Goal: Information Seeking & Learning: Find contact information

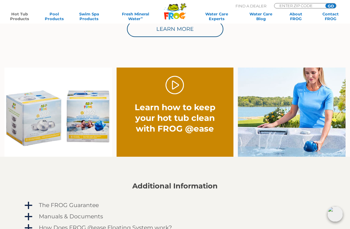
scroll to position [343, 0]
click at [24, 127] on img at bounding box center [58, 112] width 108 height 89
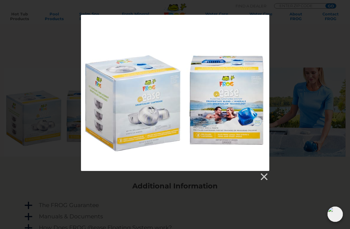
click at [244, 124] on div at bounding box center [175, 93] width 188 height 156
click at [263, 169] on link at bounding box center [263, 176] width 9 height 9
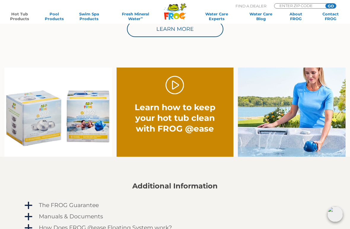
click at [204, 134] on h2 "Learn how to keep your hot tub clean with FROG @ease" at bounding box center [174, 118] width 93 height 32
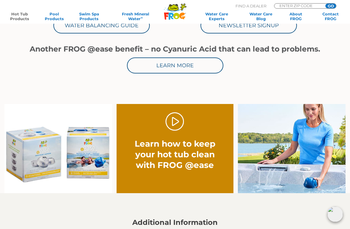
scroll to position [309, 0]
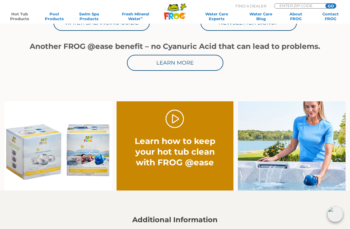
click at [185, 140] on h2 "Learn how to keep your hot tub clean with FROG @ease" at bounding box center [174, 152] width 93 height 32
click at [180, 118] on link "." at bounding box center [174, 119] width 19 height 19
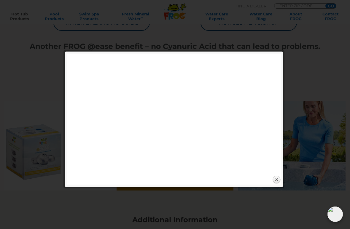
click at [280, 169] on link "Close" at bounding box center [276, 179] width 9 height 9
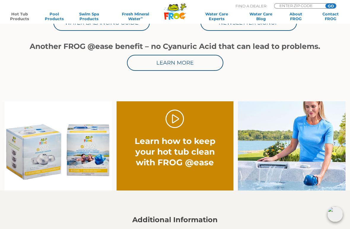
click at [25, 106] on img at bounding box center [58, 145] width 108 height 89
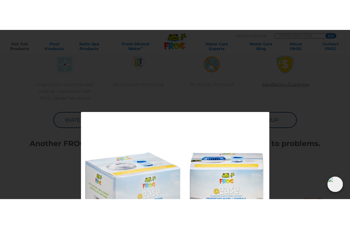
scroll to position [243, 0]
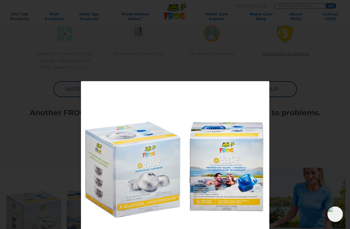
click at [24, 131] on div at bounding box center [175, 164] width 350 height 167
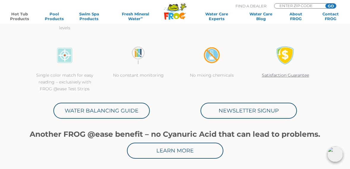
scroll to position [220, 0]
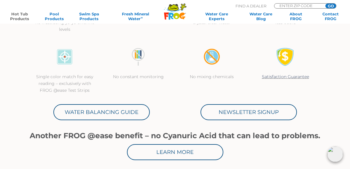
click at [310, 5] on input "ENTER ZIP CODE" at bounding box center [299, 6] width 40 height 4
type input "ENTER ZIP CODE"
click at [302, 7] on input "Zip Code Form" at bounding box center [299, 6] width 40 height 4
type input "83801"
click at [330, 6] on input "GO" at bounding box center [330, 6] width 11 height 5
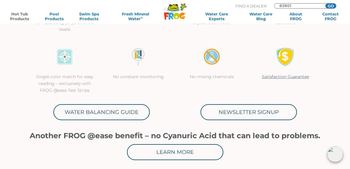
click at [331, 6] on input "GO" at bounding box center [330, 6] width 11 height 5
